Goal: Transaction & Acquisition: Purchase product/service

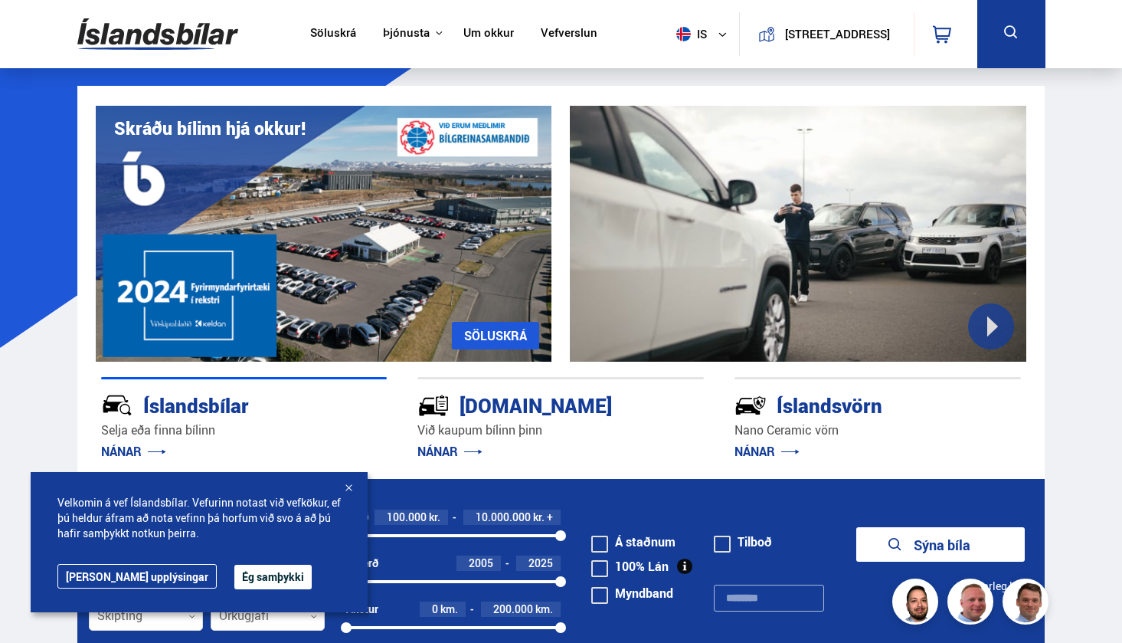
click at [1007, 34] on icon at bounding box center [1010, 31] width 13 height 13
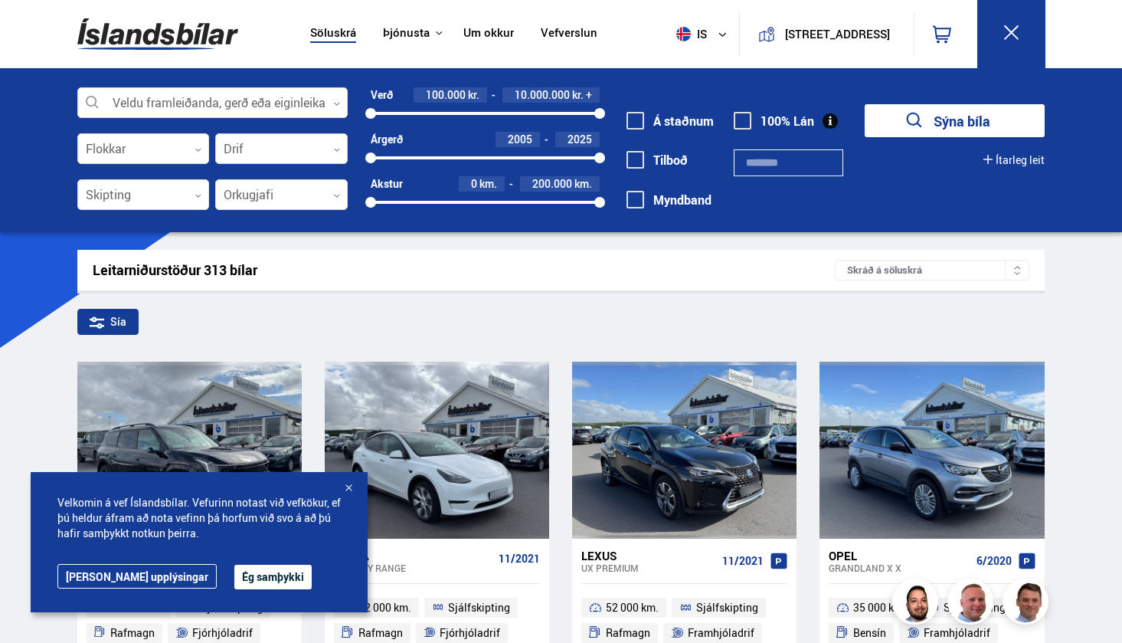
click at [309, 143] on div at bounding box center [281, 149] width 133 height 31
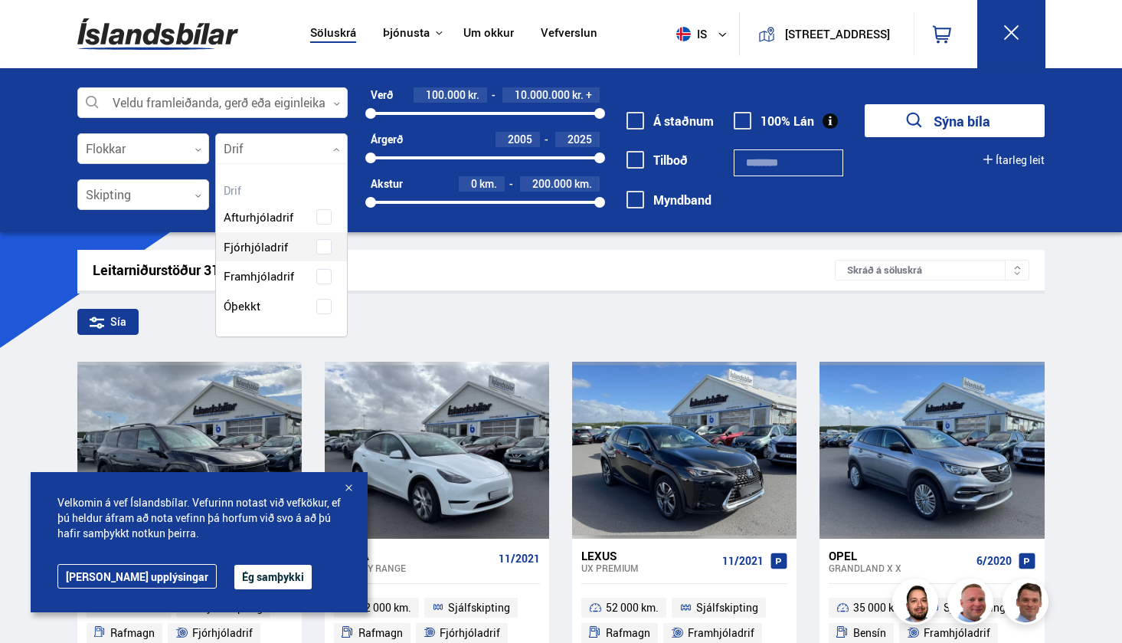
scroll to position [198, 131]
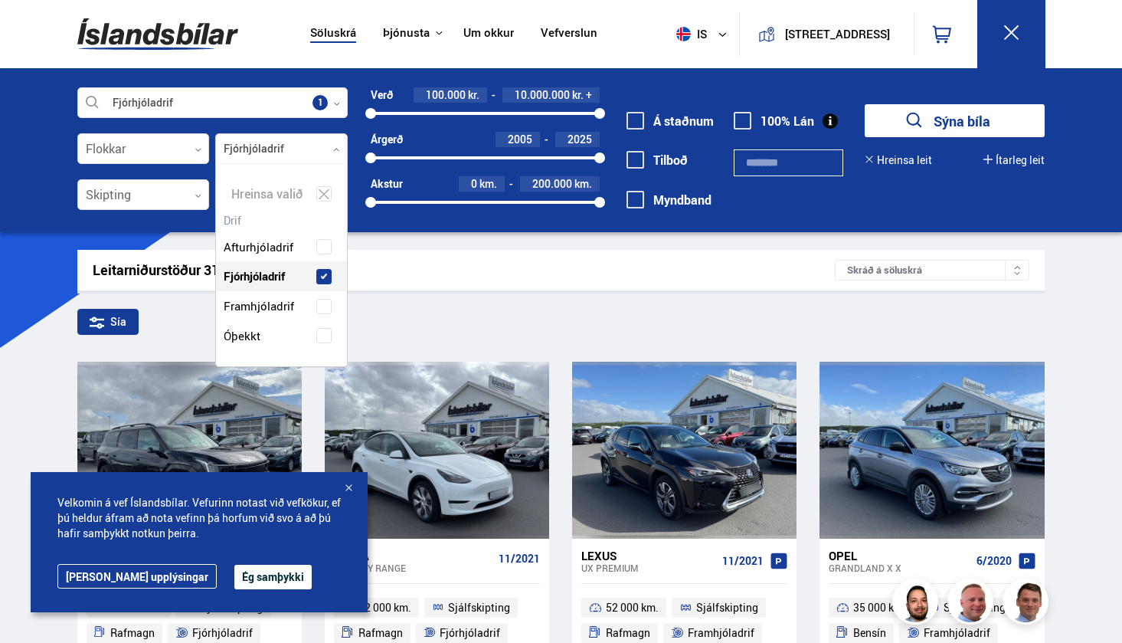
click at [278, 251] on div "Afturhjóladrif Fjórhjóladrif Framhjóladrif Óþekkt" at bounding box center [281, 280] width 131 height 142
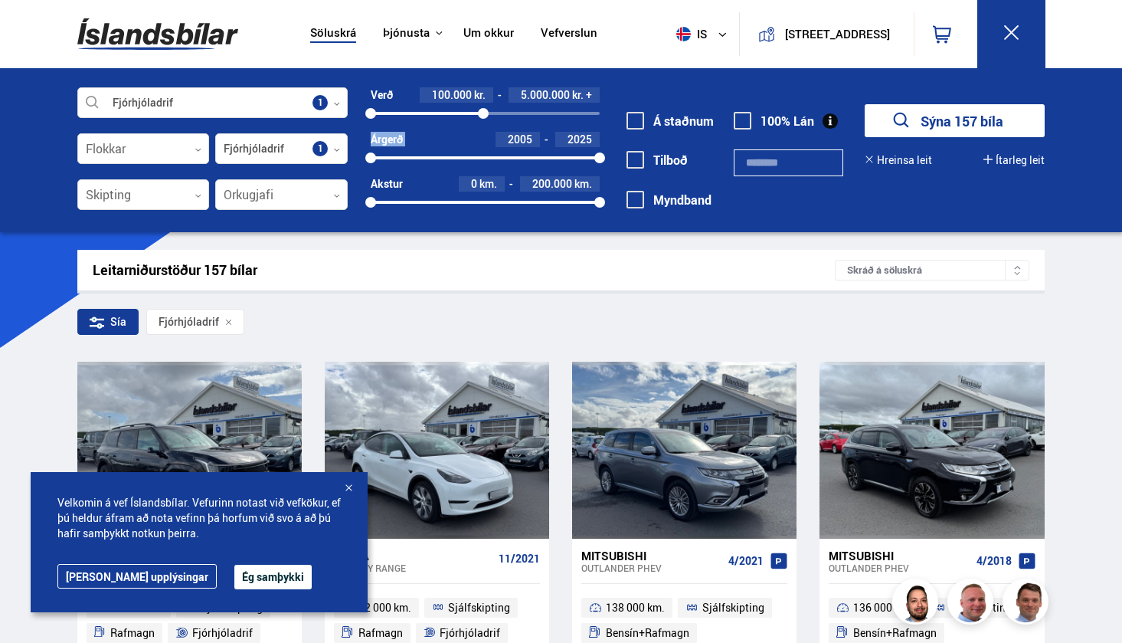
drag, startPoint x: 598, startPoint y: 111, endPoint x: 483, endPoint y: 121, distance: 114.6
click at [483, 121] on div "Verð 100.000 kr. 5.000.000 kr. + 100000 4953773 Árgerð 2005 2025 2005 2025 Akst…" at bounding box center [474, 153] width 252 height 133
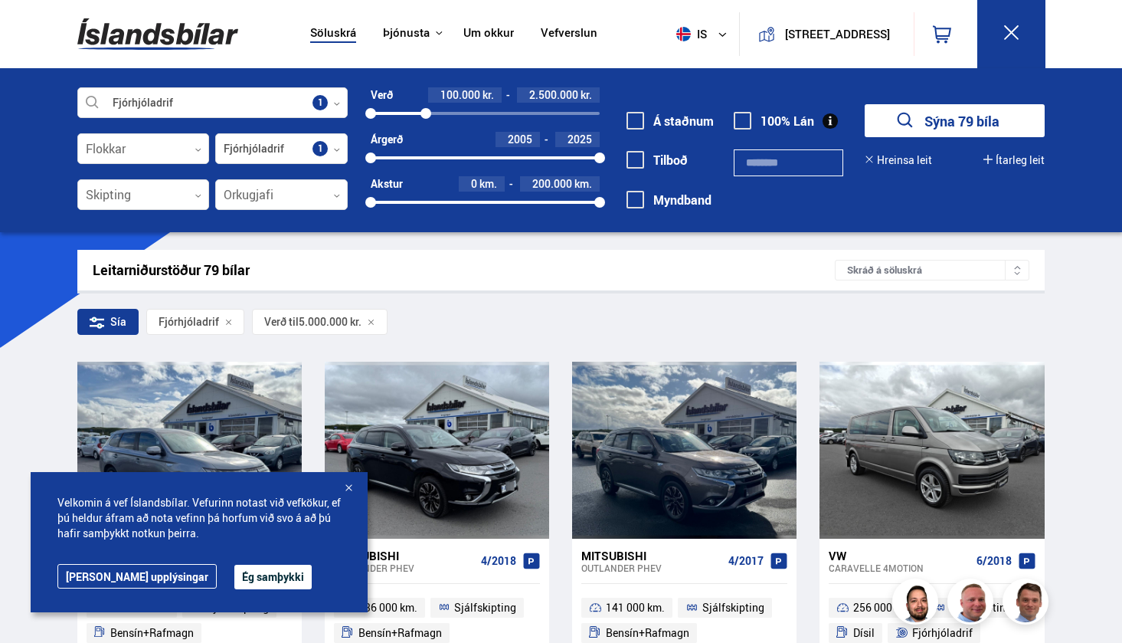
drag, startPoint x: 483, startPoint y: 116, endPoint x: 426, endPoint y: 119, distance: 56.7
click at [426, 119] on div "100000 2470495" at bounding box center [485, 114] width 229 height 14
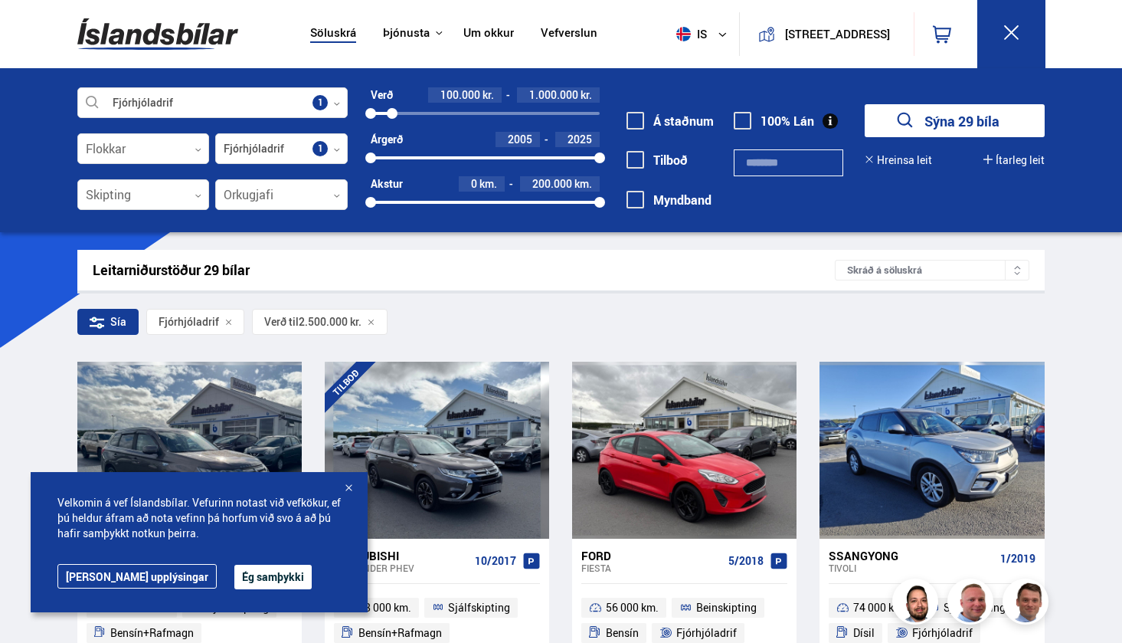
drag, startPoint x: 426, startPoint y: 110, endPoint x: 392, endPoint y: 113, distance: 33.9
click at [392, 113] on div at bounding box center [392, 113] width 11 height 11
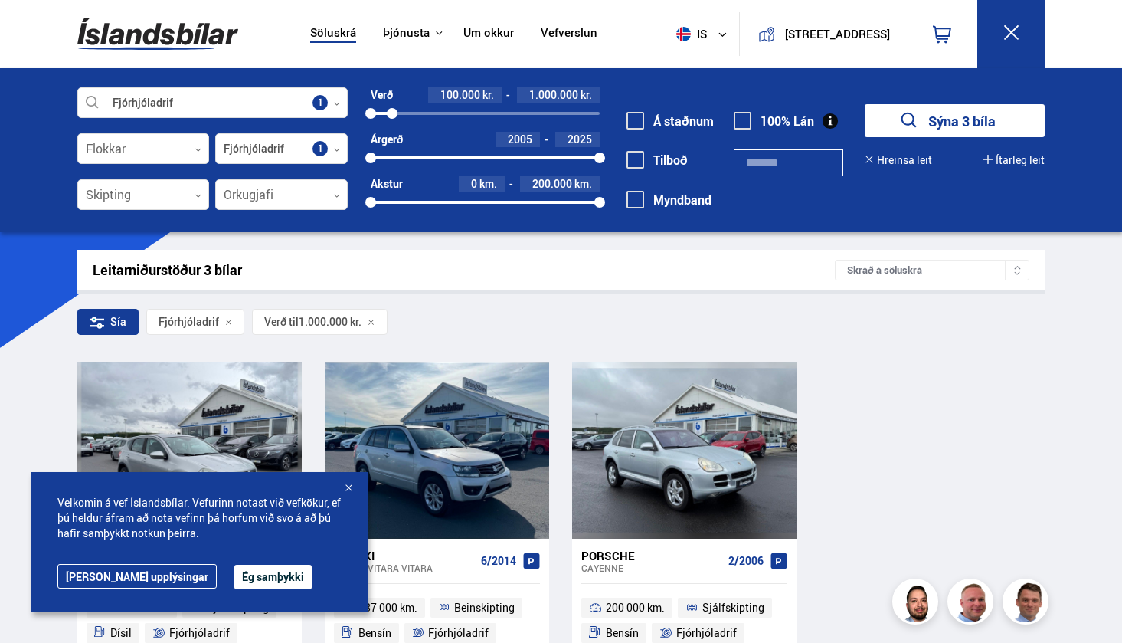
click at [413, 113] on div "100000 1000000" at bounding box center [485, 113] width 229 height 3
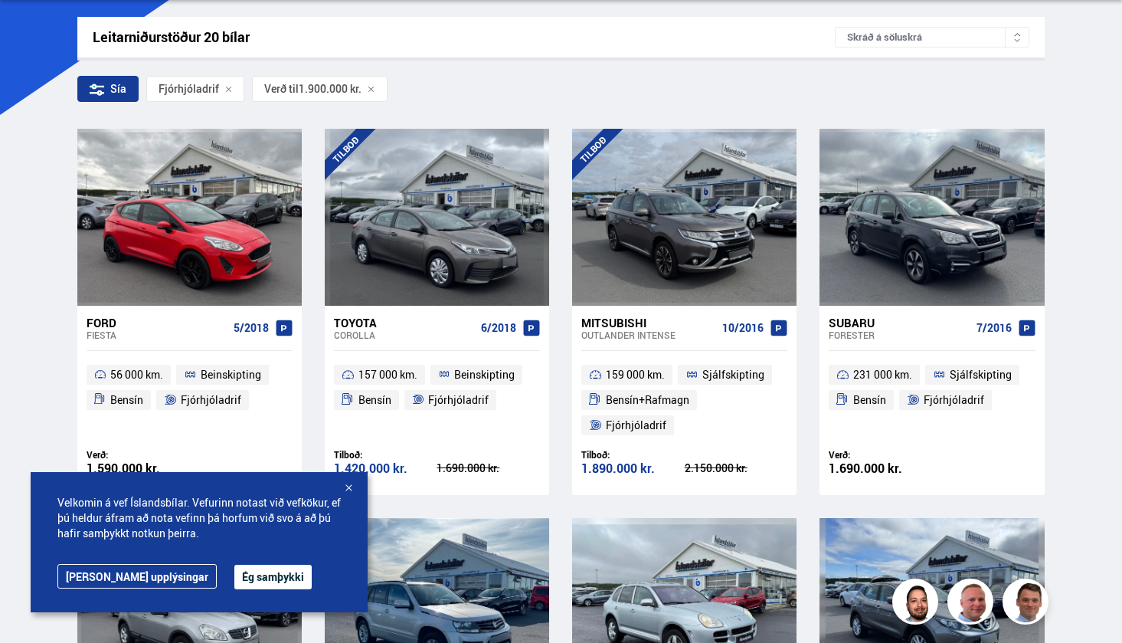
scroll to position [246, 0]
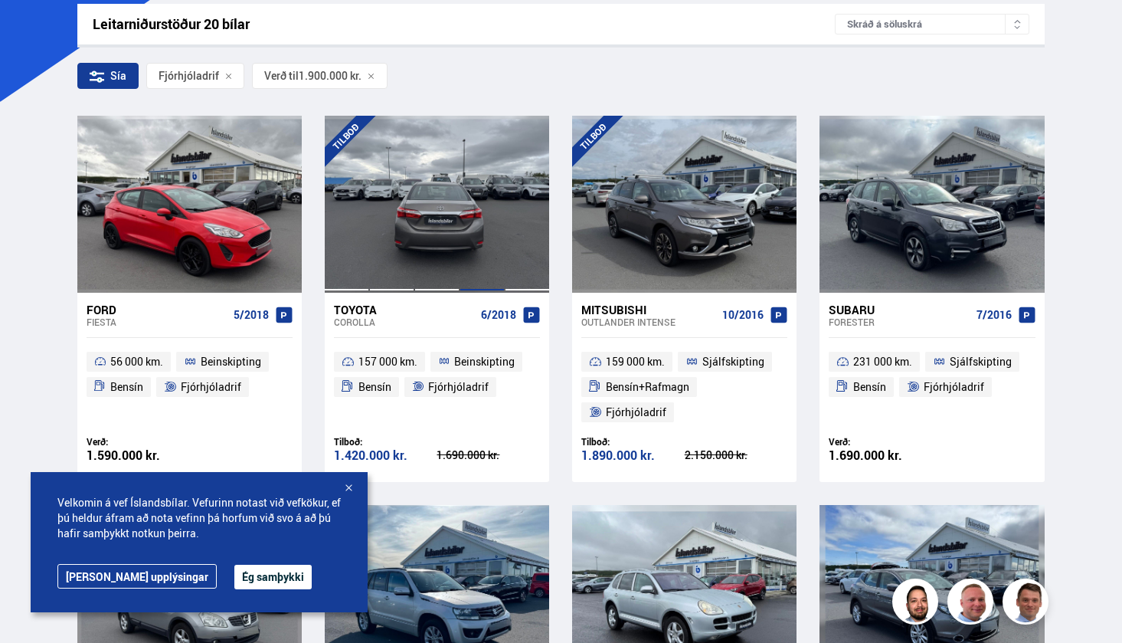
click at [482, 222] on div at bounding box center [482, 204] width 45 height 176
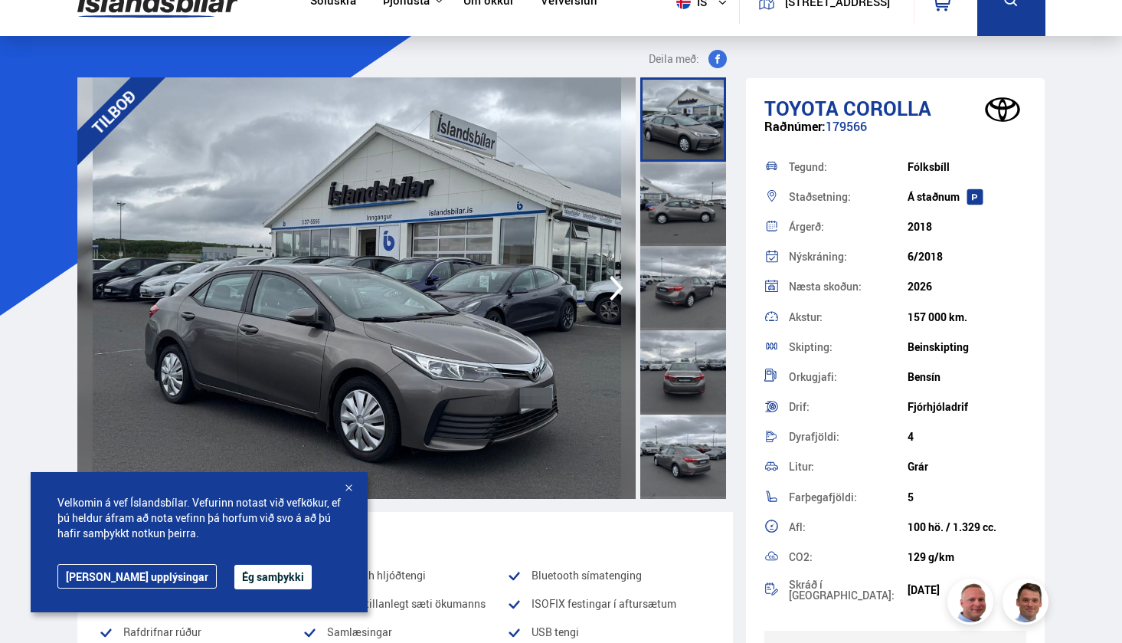
scroll to position [38, 0]
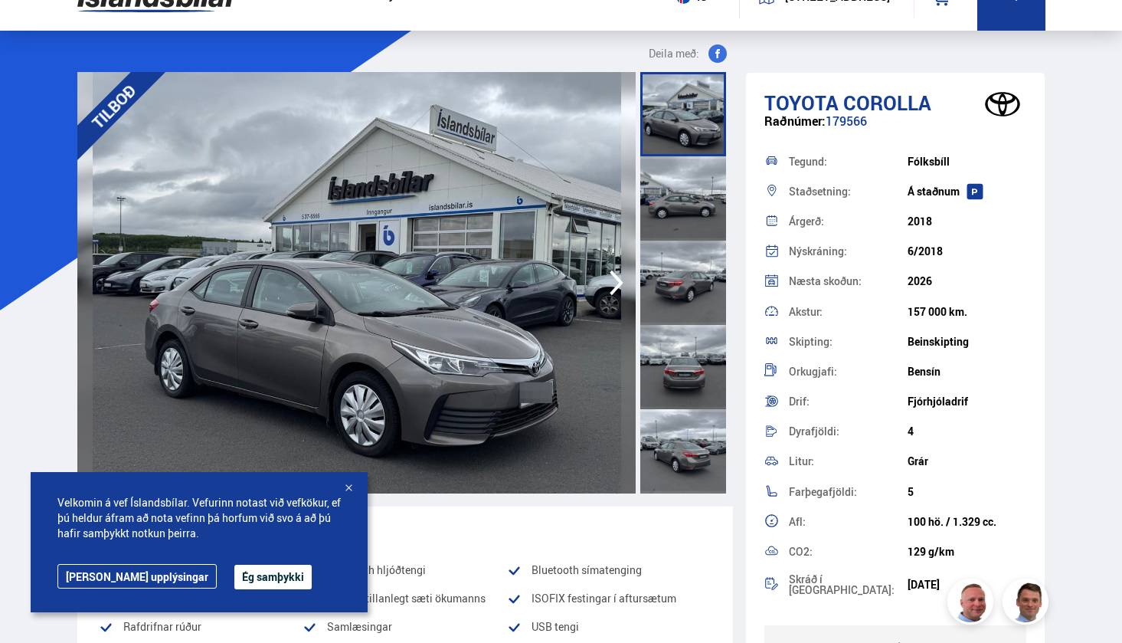
click at [608, 287] on icon "button" at bounding box center [616, 282] width 31 height 37
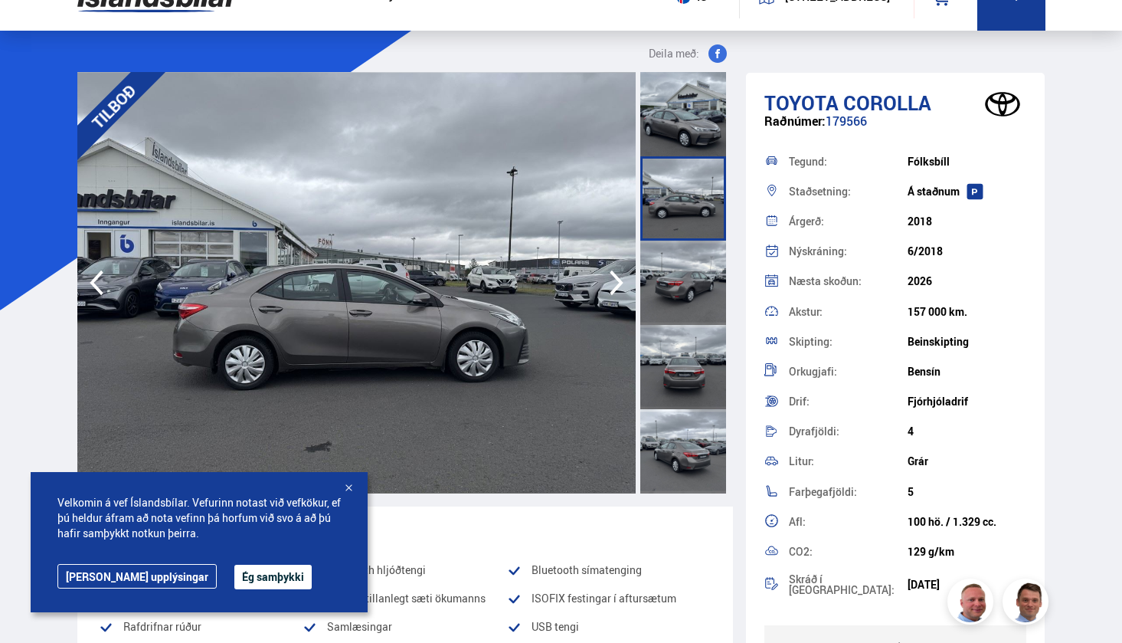
click at [608, 287] on icon "button" at bounding box center [616, 282] width 31 height 37
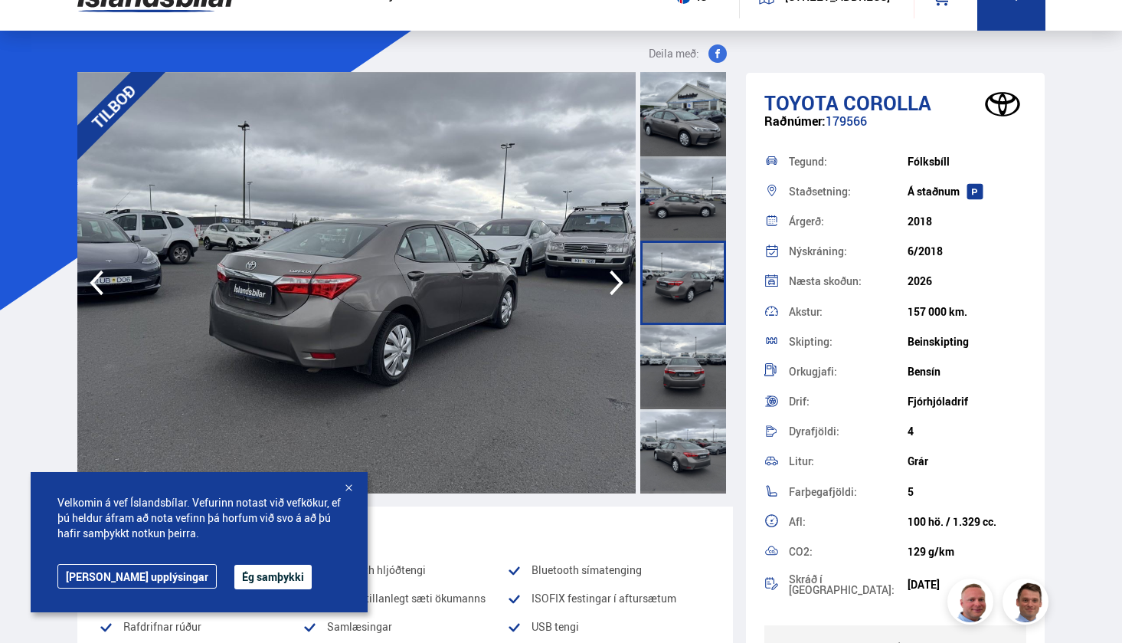
click at [608, 287] on icon "button" at bounding box center [616, 282] width 31 height 37
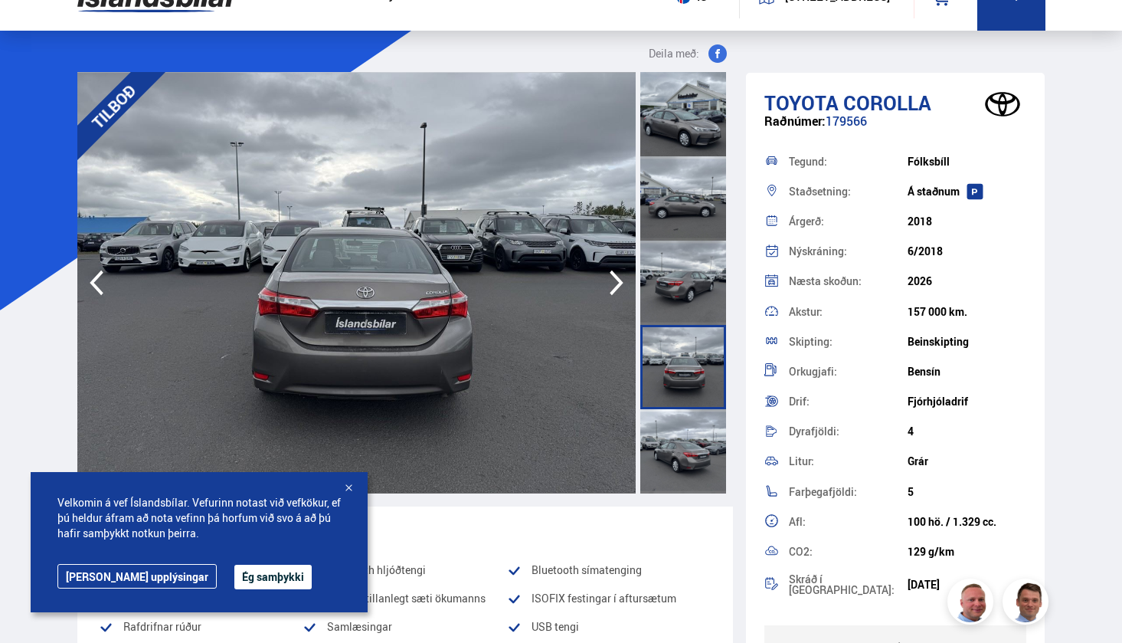
click at [608, 287] on icon "button" at bounding box center [616, 282] width 31 height 37
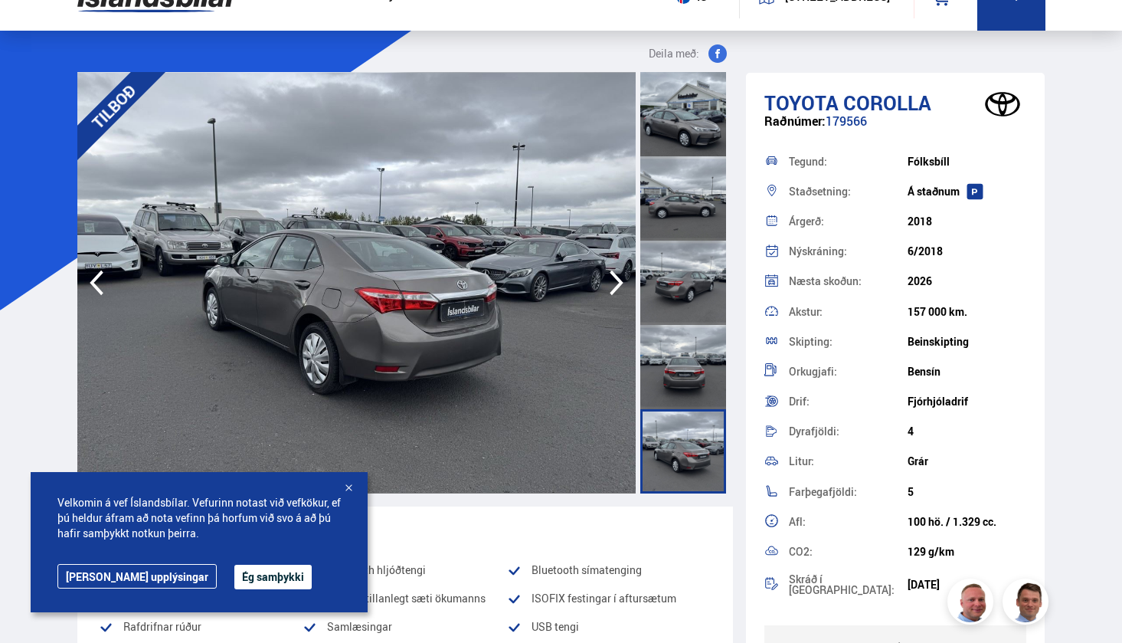
click at [608, 287] on icon "button" at bounding box center [616, 282] width 31 height 37
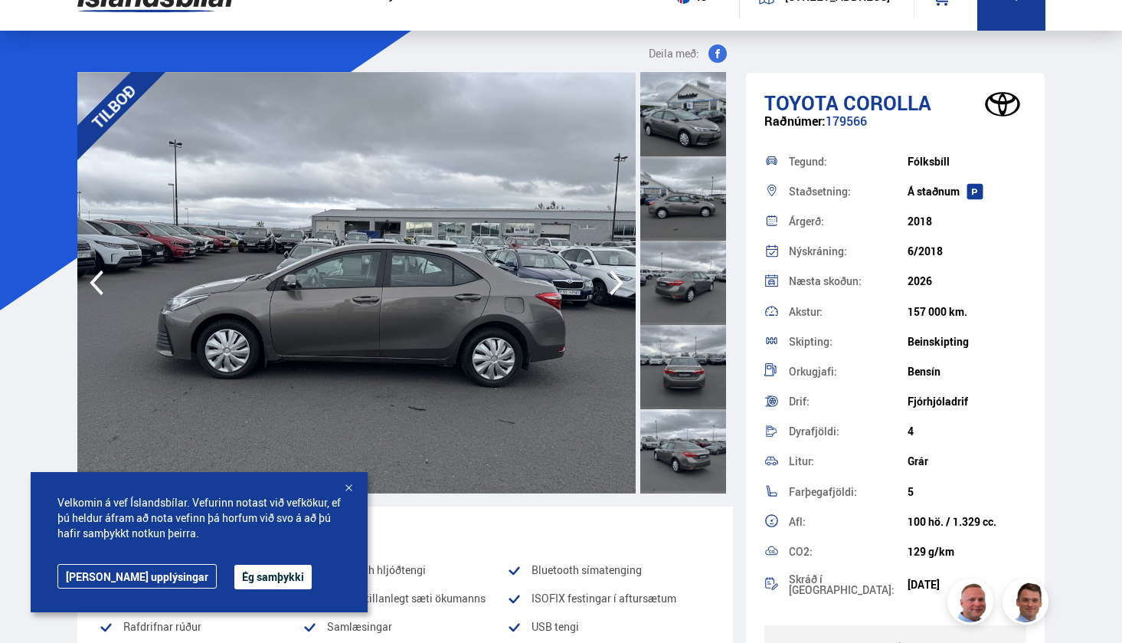
click at [608, 287] on icon "button" at bounding box center [616, 282] width 31 height 37
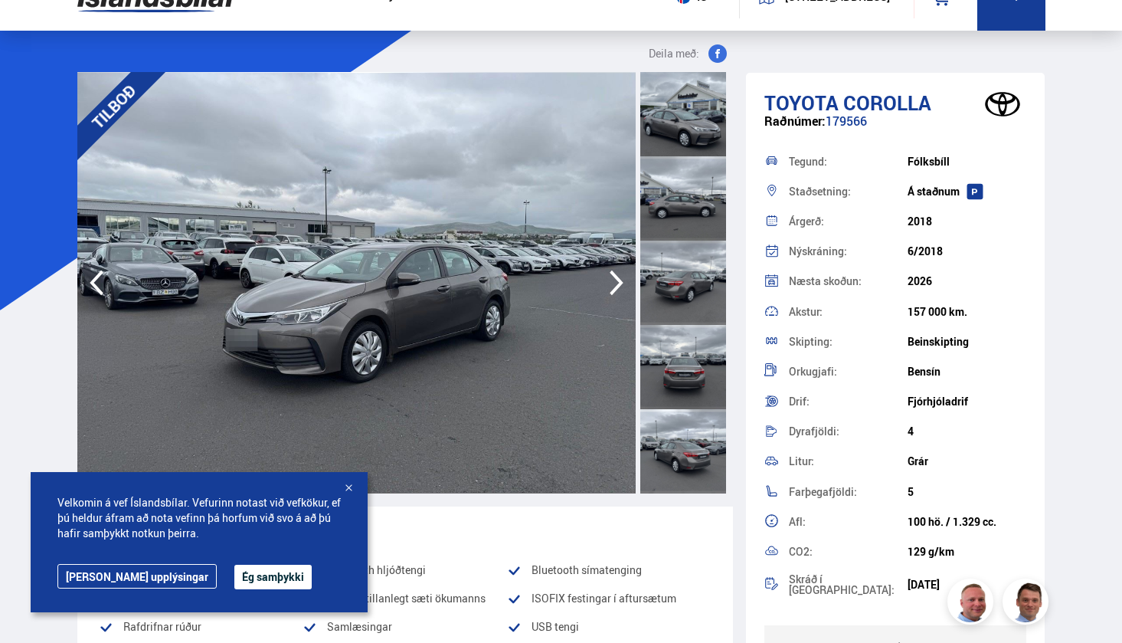
click at [608, 287] on icon "button" at bounding box center [616, 282] width 31 height 37
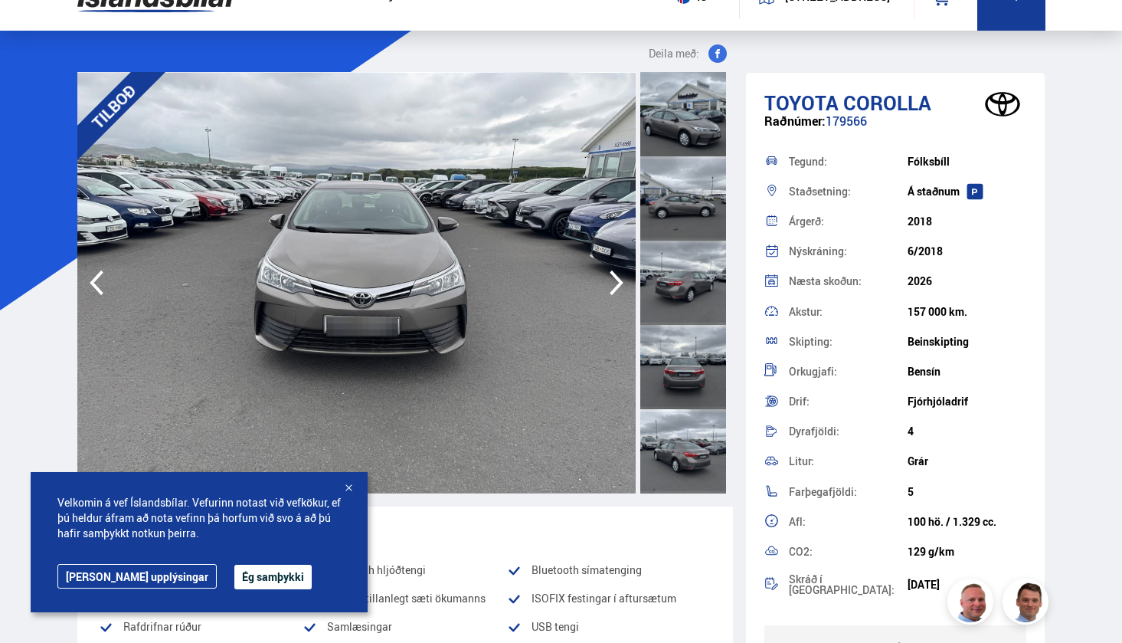
click at [608, 289] on icon "button" at bounding box center [616, 282] width 31 height 37
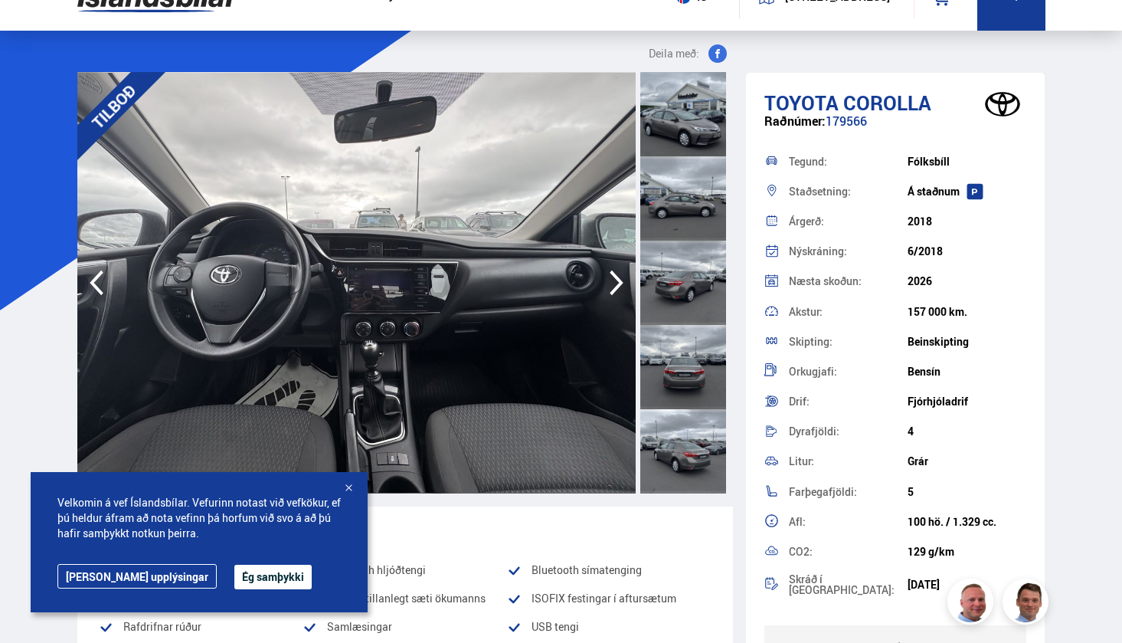
click at [608, 289] on icon "button" at bounding box center [616, 282] width 31 height 37
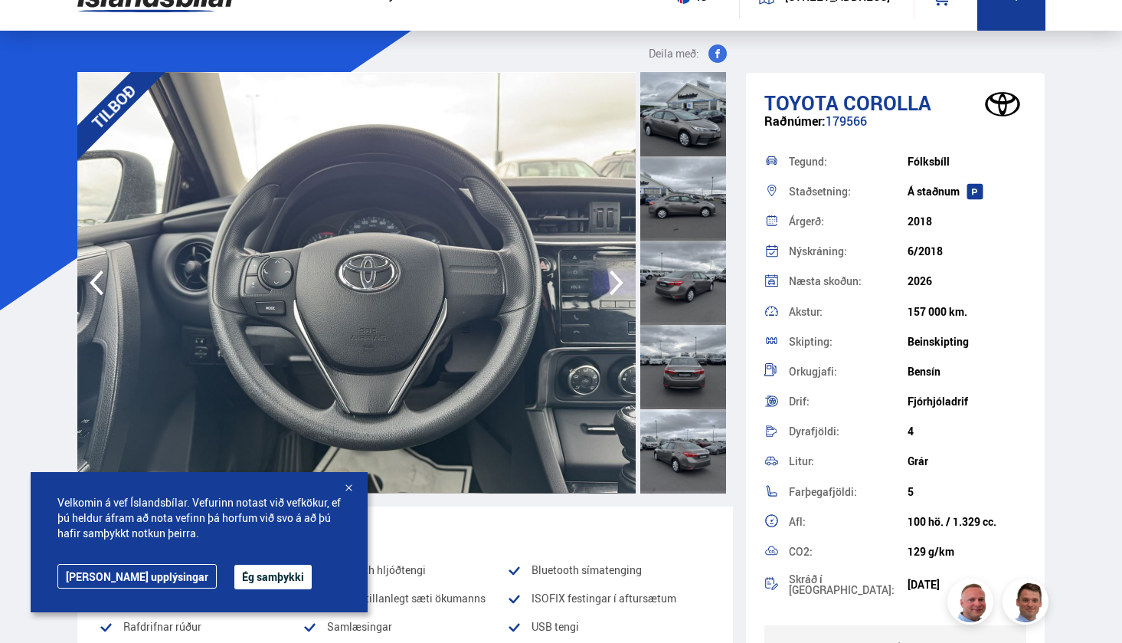
click at [608, 289] on icon "button" at bounding box center [616, 282] width 31 height 37
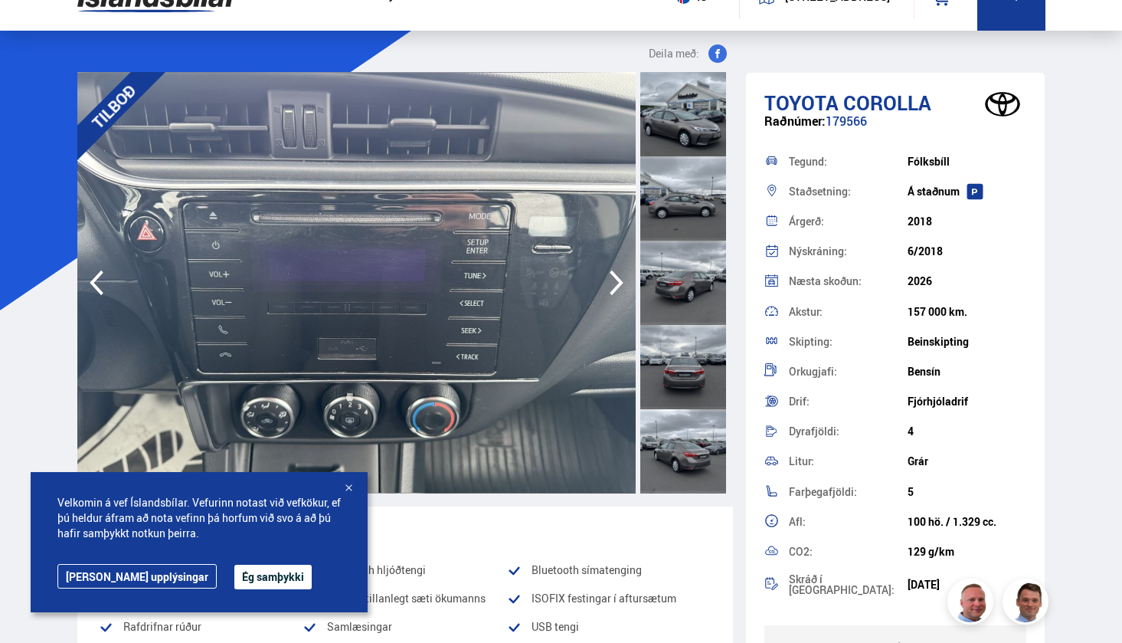
click at [620, 281] on icon "button" at bounding box center [617, 282] width 14 height 25
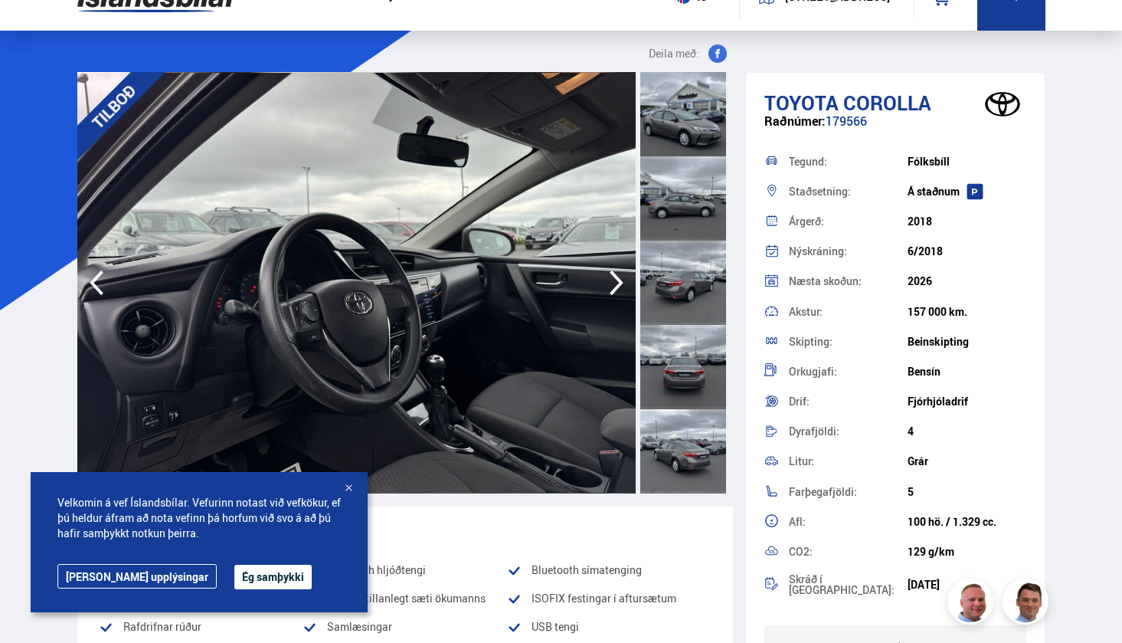
click at [620, 281] on icon "button" at bounding box center [617, 282] width 14 height 25
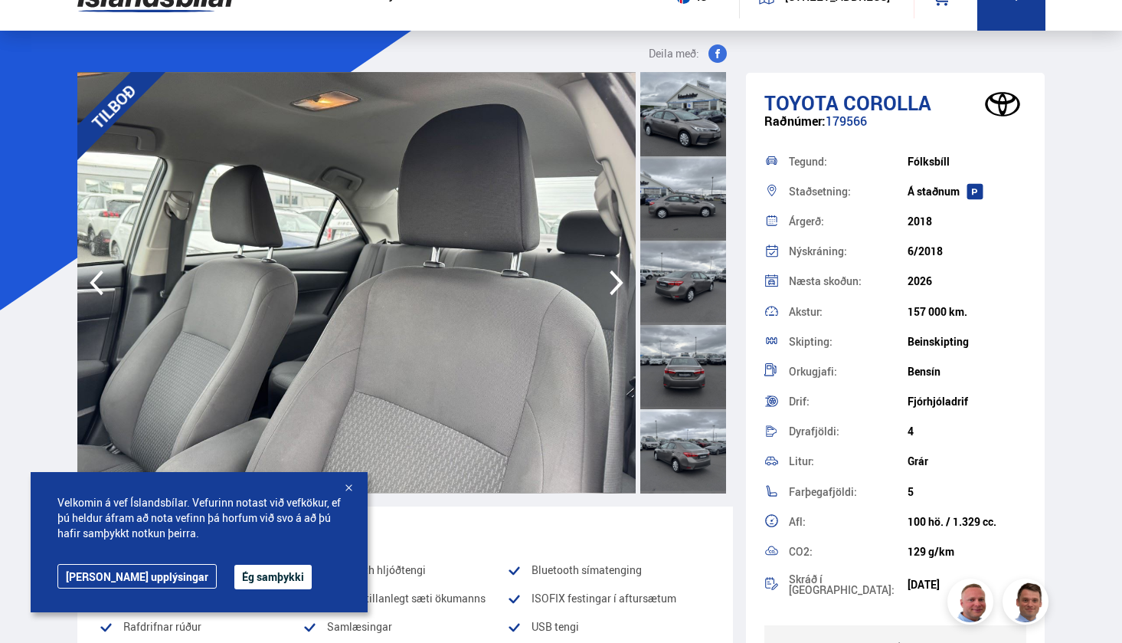
click at [102, 280] on icon "button" at bounding box center [96, 282] width 31 height 37
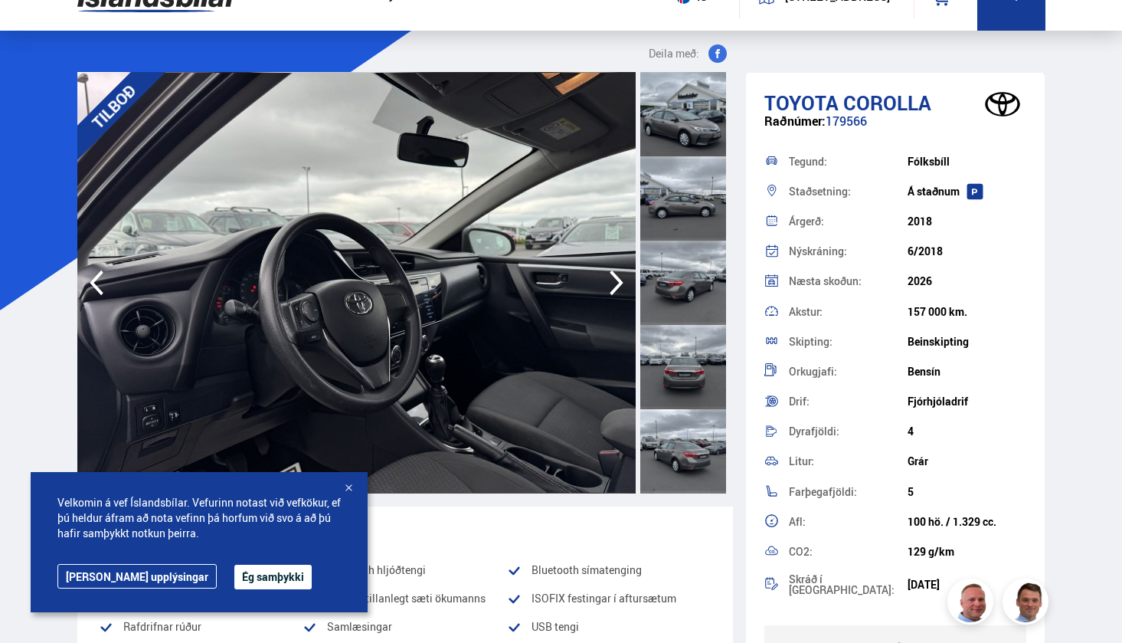
click at [620, 290] on icon "button" at bounding box center [616, 282] width 31 height 37
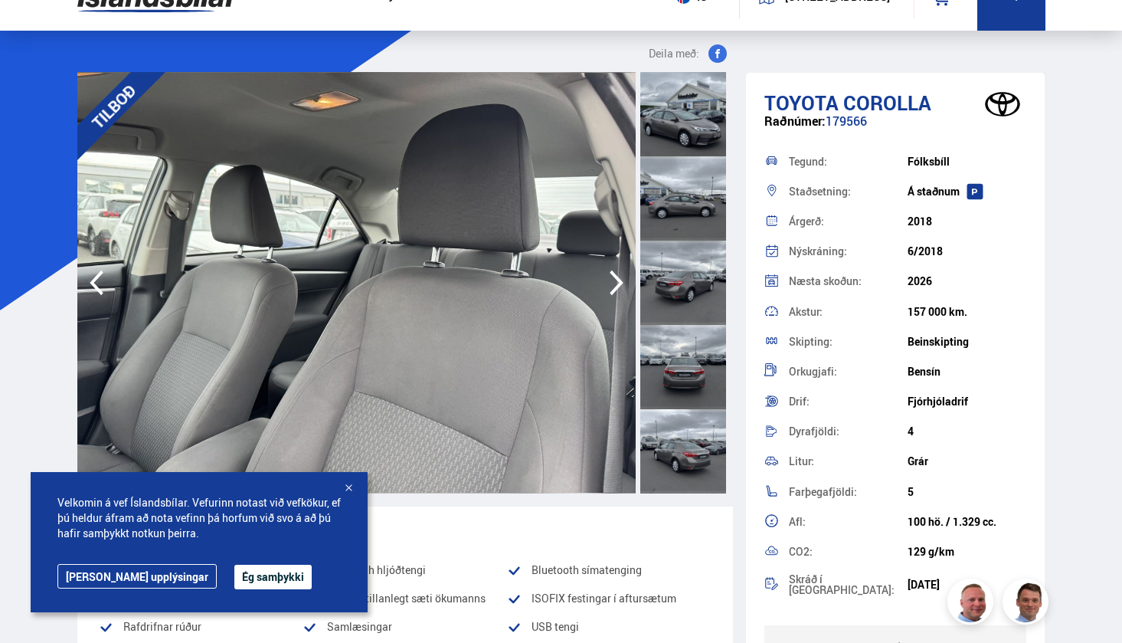
click at [620, 290] on icon "button" at bounding box center [616, 282] width 31 height 37
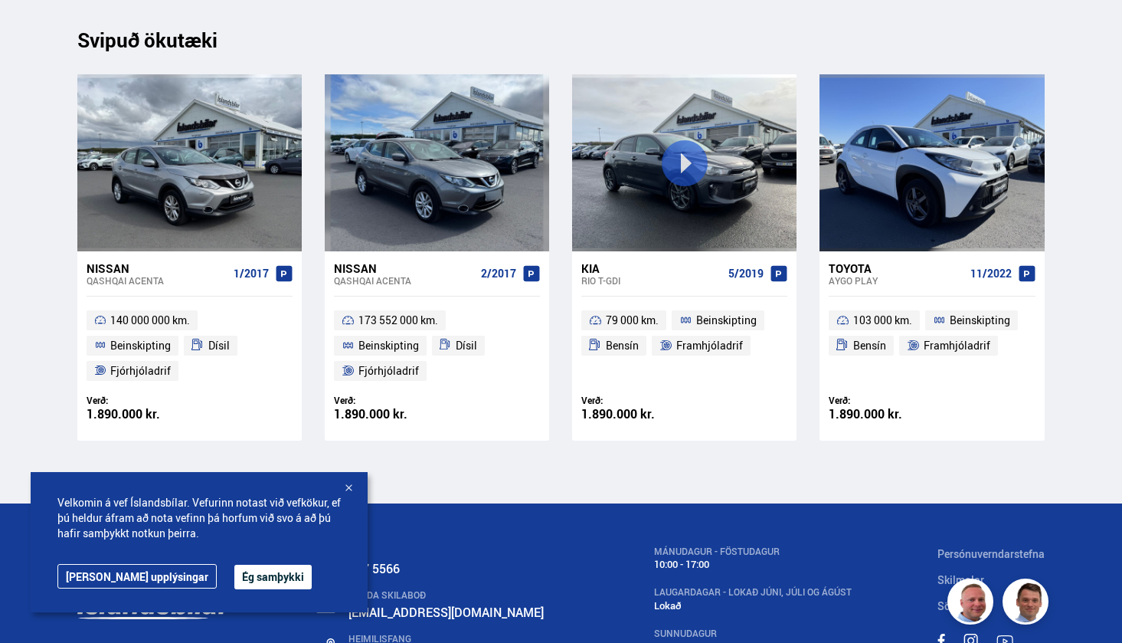
scroll to position [14356, 0]
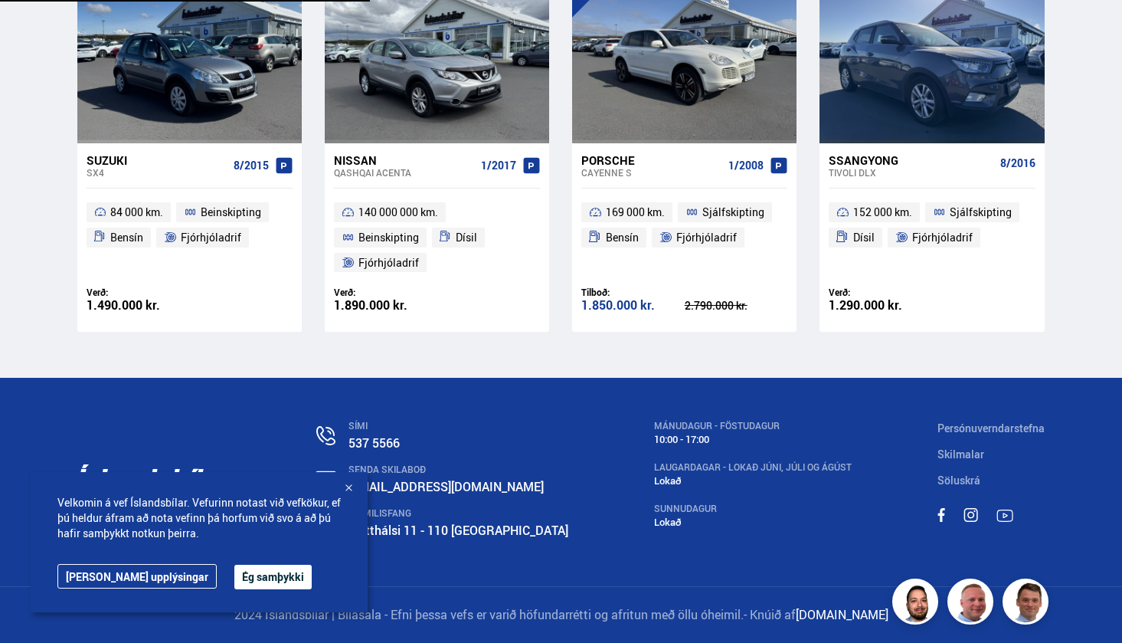
scroll to position [246, 0]
